Goal: Information Seeking & Learning: Find specific fact

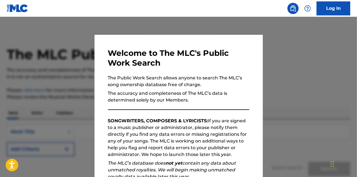
scroll to position [79, 0]
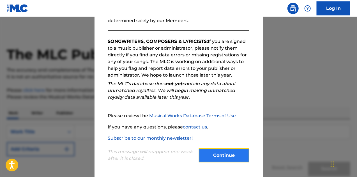
click at [240, 150] on button "Continue" at bounding box center [224, 155] width 50 height 14
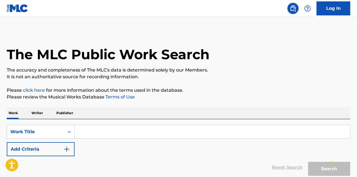
scroll to position [49, 0]
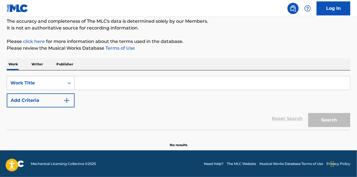
click at [57, 85] on div "Work Title" at bounding box center [35, 83] width 50 height 7
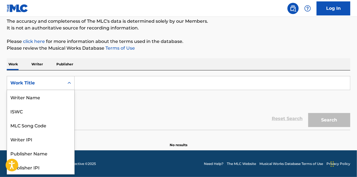
scroll to position [28, 0]
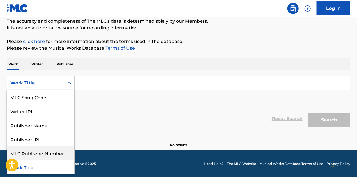
click at [34, 156] on div "MLC Publisher Number" at bounding box center [40, 153] width 67 height 14
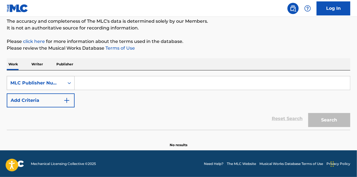
click at [59, 83] on div "MLC Publisher Number" at bounding box center [35, 83] width 50 height 7
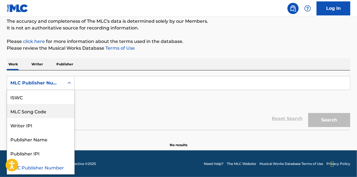
click at [37, 112] on div "MLC Song Code" at bounding box center [40, 111] width 67 height 14
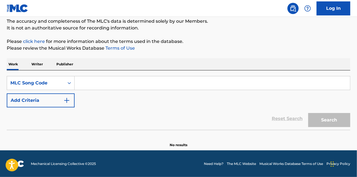
click at [134, 93] on div "SearchWithCriteriadd96049a-1d11-451f-a810-45f5b9fbd531 MLC Song Code Add Criter…" at bounding box center [179, 91] width 344 height 31
click at [94, 81] on input "Search Form" at bounding box center [212, 82] width 275 height 13
paste input "BE5FL5"
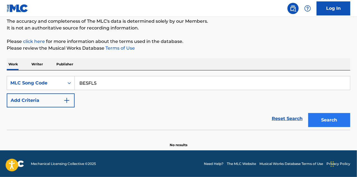
type input "BE5FL5"
click at [343, 123] on button "Search" at bounding box center [329, 120] width 42 height 14
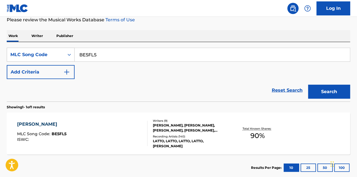
scroll to position [105, 0]
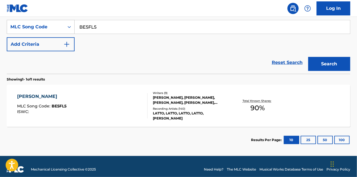
click at [162, 98] on div "[PERSON_NAME], [PERSON_NAME], [PERSON_NAME], [PERSON_NAME], [PERSON_NAME], [PER…" at bounding box center [191, 100] width 76 height 10
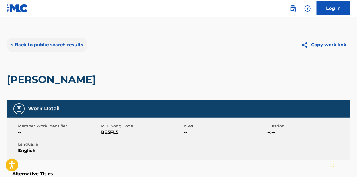
click at [39, 44] on button "< Back to public search results" at bounding box center [47, 45] width 80 height 14
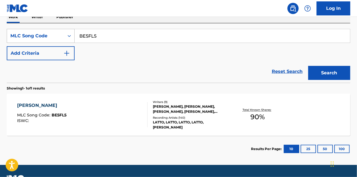
drag, startPoint x: 105, startPoint y: 38, endPoint x: 50, endPoint y: 35, distance: 54.5
click at [54, 38] on div "SearchWithCriteriadd96049a-1d11-451f-a810-45f5b9fbd531 MLC Song Code BE5FL5" at bounding box center [179, 36] width 344 height 14
paste input "IVANSI"
type input "IVANSI"
click at [330, 73] on button "Search" at bounding box center [329, 73] width 42 height 14
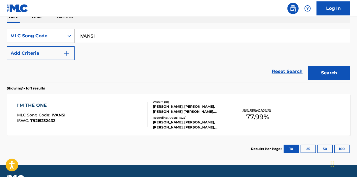
click at [188, 108] on div "[PERSON_NAME], [PERSON_NAME], [PERSON_NAME] [PERSON_NAME], [PERSON_NAME], [PERS…" at bounding box center [191, 109] width 76 height 10
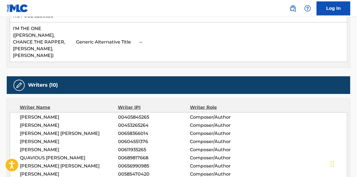
scroll to position [168, 0]
